Goal: Transaction & Acquisition: Purchase product/service

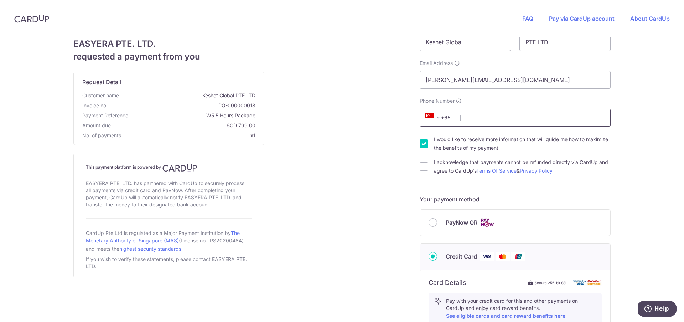
scroll to position [40, 0]
click at [426, 141] on input "I would like to receive more information that will guide me how to maximize the…" at bounding box center [424, 142] width 9 height 9
checkbox input "false"
click at [427, 166] on input "I acknowledge that payments cannot be refunded directly via CardUp and agree to…" at bounding box center [424, 165] width 9 height 9
checkbox input "true"
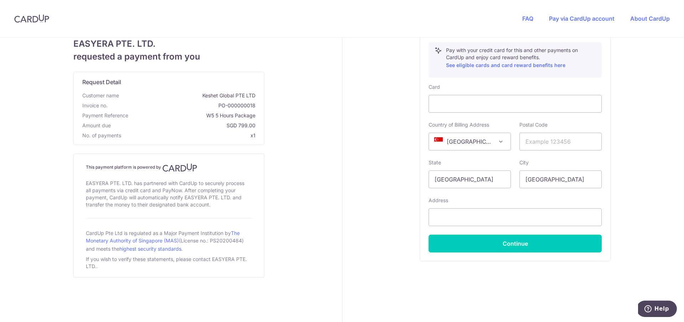
scroll to position [289, 0]
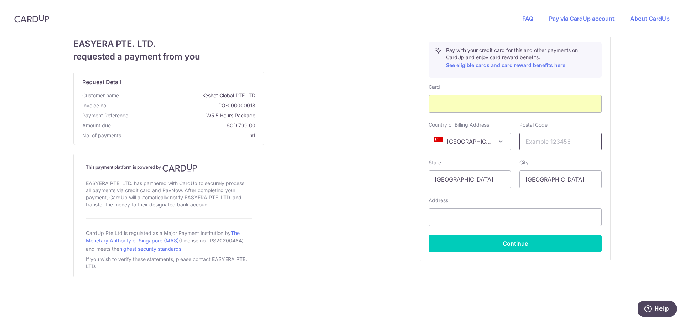
click at [548, 145] on input "text" at bounding box center [560, 142] width 82 height 18
click at [562, 144] on input "text" at bounding box center [560, 142] width 82 height 18
type input "049422"
click at [475, 215] on input "text" at bounding box center [515, 217] width 173 height 18
paste input "[STREET_ADDRESS]"
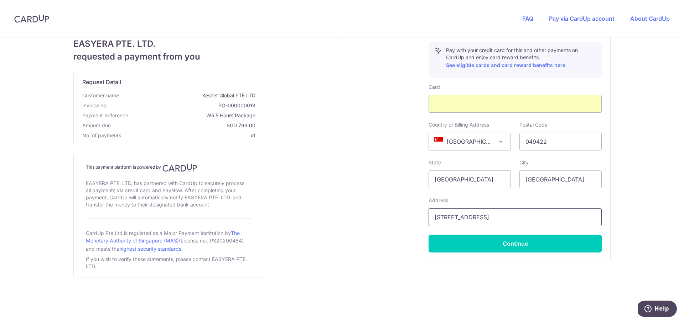
drag, startPoint x: 571, startPoint y: 216, endPoint x: 503, endPoint y: 220, distance: 67.8
click at [503, 220] on input "[STREET_ADDRESS]" at bounding box center [515, 217] width 173 height 18
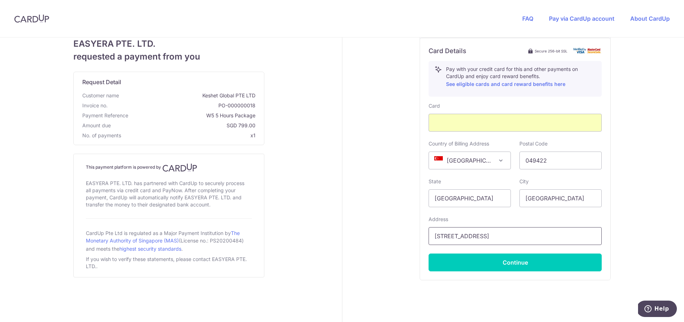
scroll to position [271, 0]
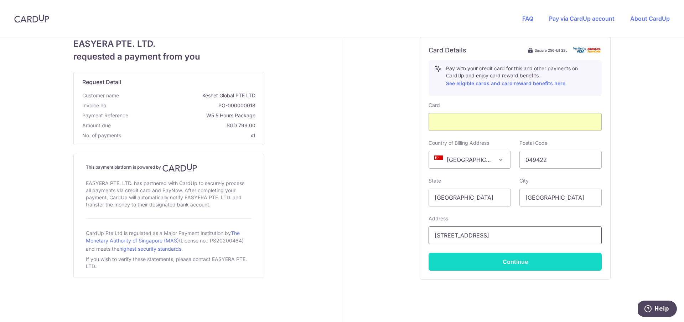
type input "[STREET_ADDRESS]"
click at [503, 264] on button "Continue" at bounding box center [515, 262] width 173 height 18
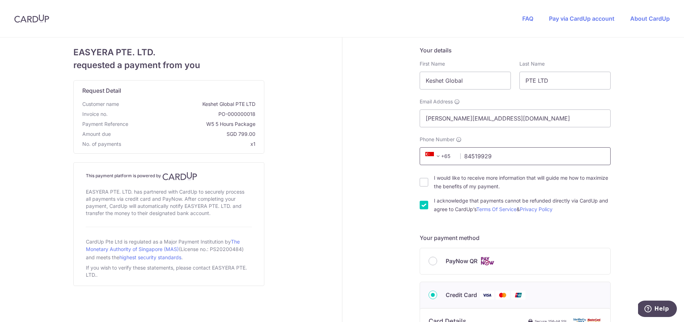
scroll to position [0, 0]
type input "84519929"
drag, startPoint x: 554, startPoint y: 81, endPoint x: 529, endPoint y: 82, distance: 24.6
click at [529, 82] on input "PTE LTD" at bounding box center [564, 81] width 91 height 18
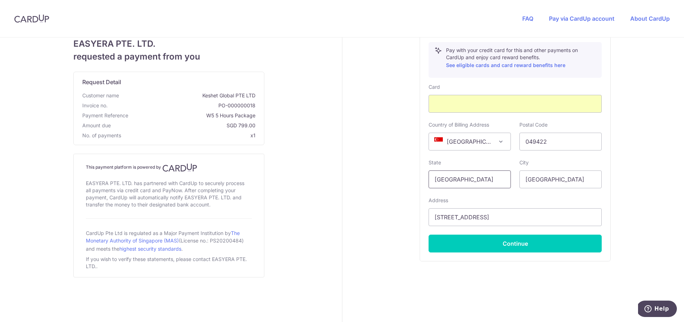
scroll to position [289, 0]
type input "Pte. Ltd."
click at [511, 249] on button "Continue" at bounding box center [515, 243] width 173 height 18
type input "**** 1643"
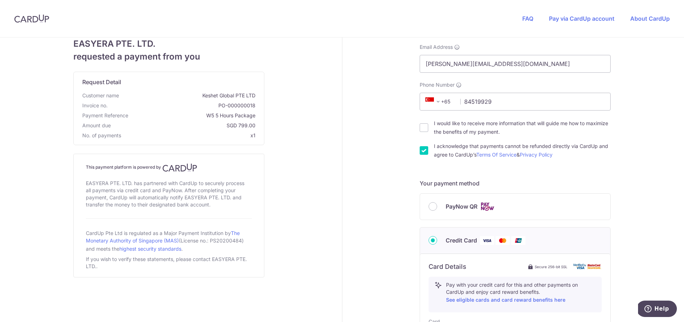
scroll to position [54, 0]
click at [435, 209] on input "PayNow QR" at bounding box center [433, 207] width 9 height 9
radio input "true"
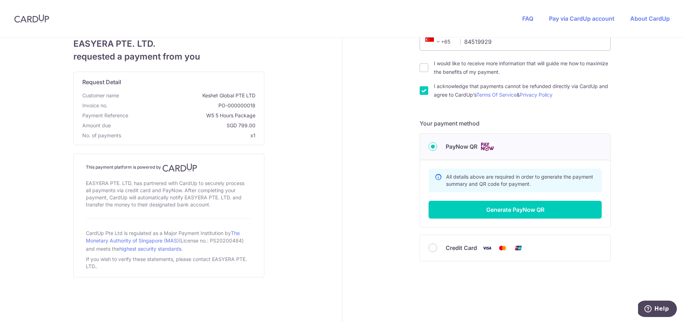
scroll to position [114, 0]
click at [431, 249] on input "Credit Card" at bounding box center [433, 247] width 9 height 9
radio input "true"
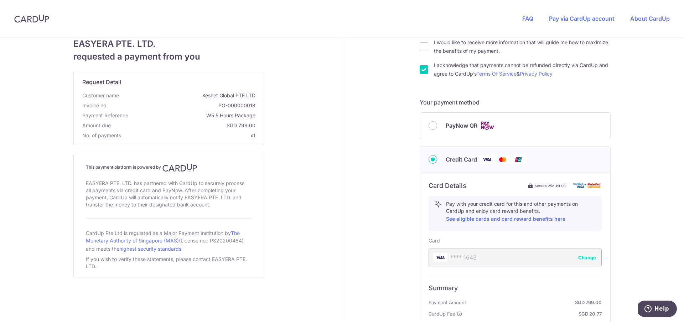
scroll to position [135, 0]
click at [431, 124] on input "PayNow QR" at bounding box center [433, 126] width 9 height 9
radio input "true"
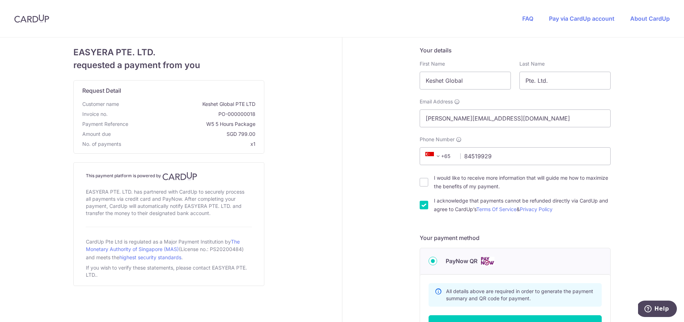
scroll to position [0, 0]
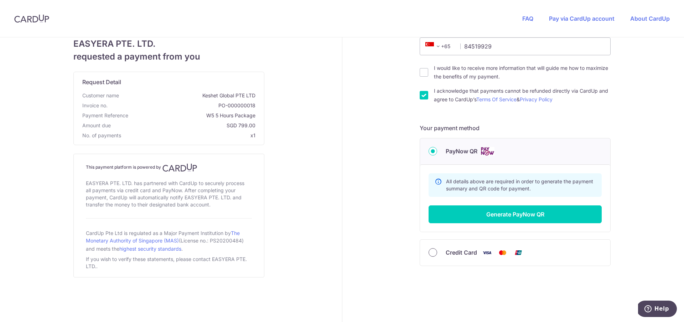
click at [432, 256] on input "Credit Card" at bounding box center [433, 252] width 9 height 9
radio input "true"
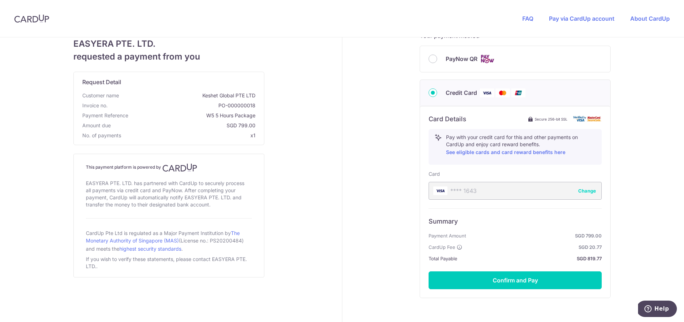
scroll to position [203, 0]
click at [587, 190] on button "Change" at bounding box center [587, 189] width 18 height 7
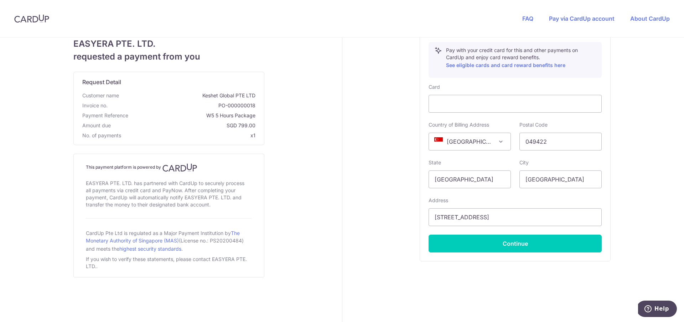
scroll to position [289, 0]
click at [530, 216] on input "[STREET_ADDRESS]" at bounding box center [515, 217] width 173 height 18
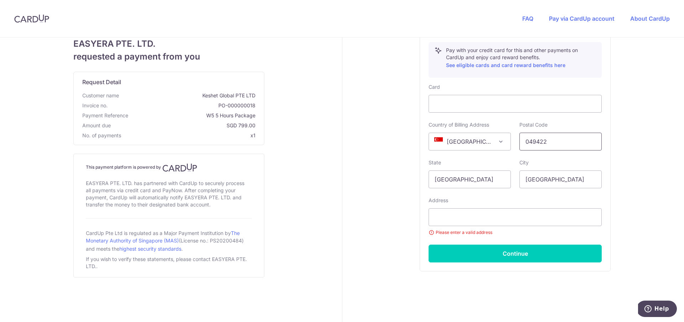
click at [569, 145] on input "049422" at bounding box center [560, 142] width 82 height 18
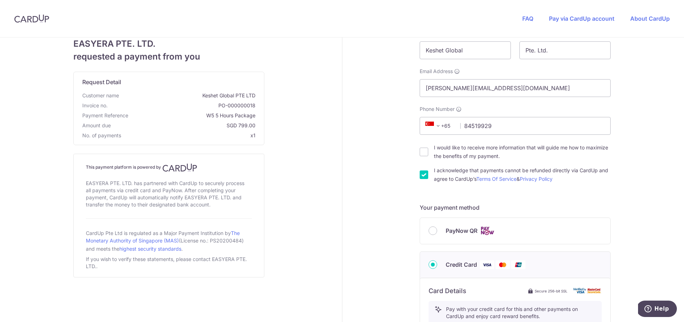
scroll to position [29, 0]
click at [503, 90] on input "[PERSON_NAME][EMAIL_ADDRESS][DOMAIN_NAME]" at bounding box center [515, 89] width 191 height 18
click at [503, 89] on input "[PERSON_NAME][EMAIL_ADDRESS][DOMAIN_NAME]" at bounding box center [515, 89] width 191 height 18
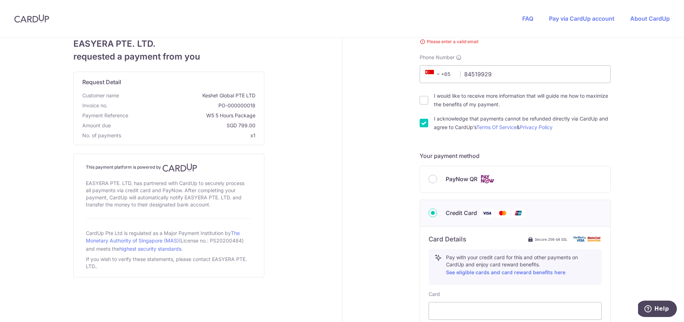
scroll to position [91, 0]
click at [509, 76] on input "84519929" at bounding box center [515, 75] width 191 height 18
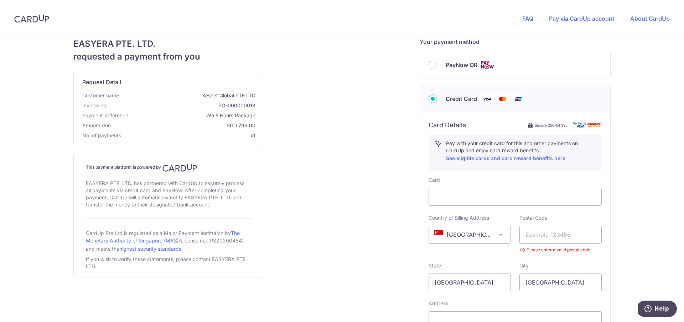
scroll to position [217, 0]
click at [434, 61] on input "PayNow QR" at bounding box center [433, 64] width 9 height 9
radio input "true"
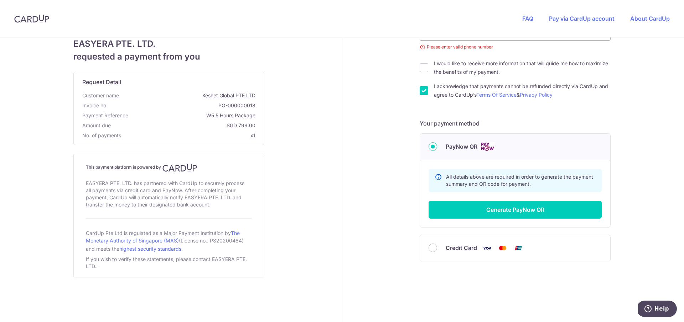
scroll to position [134, 0]
click at [430, 245] on input "Credit Card" at bounding box center [433, 247] width 9 height 9
radio input "true"
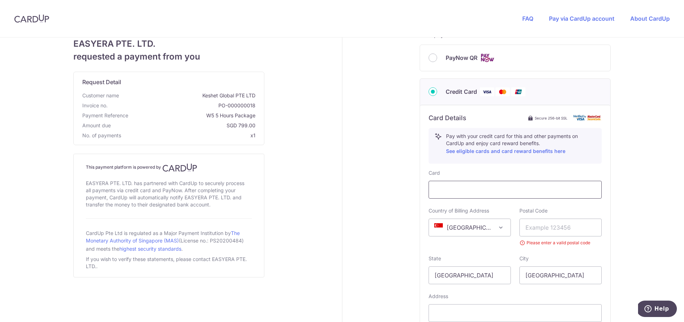
scroll to position [224, 0]
